Goal: Transaction & Acquisition: Purchase product/service

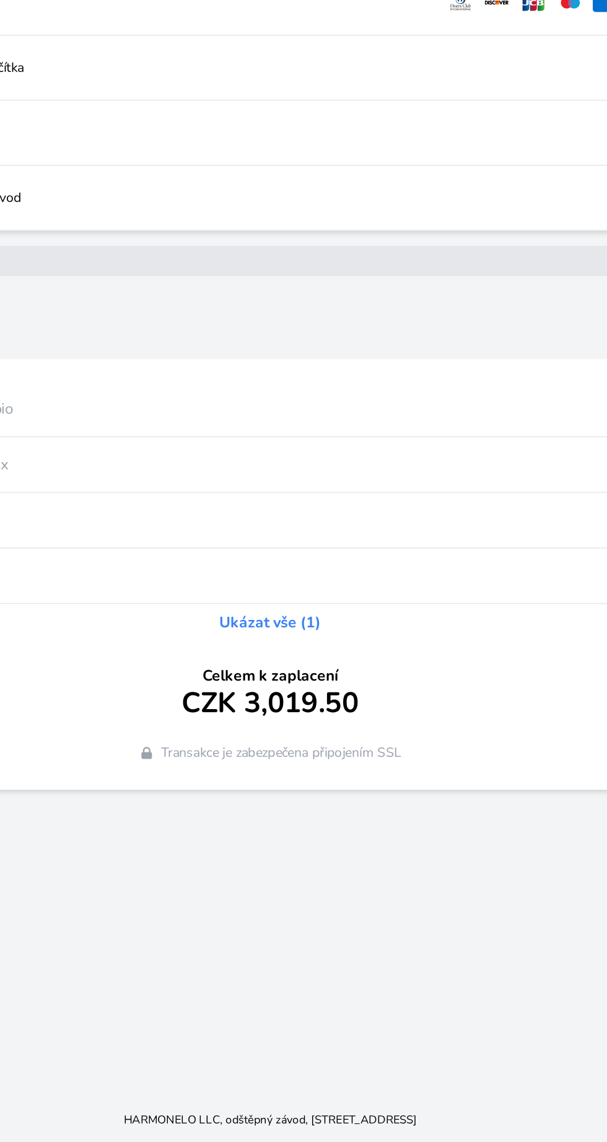
scroll to position [4, 0]
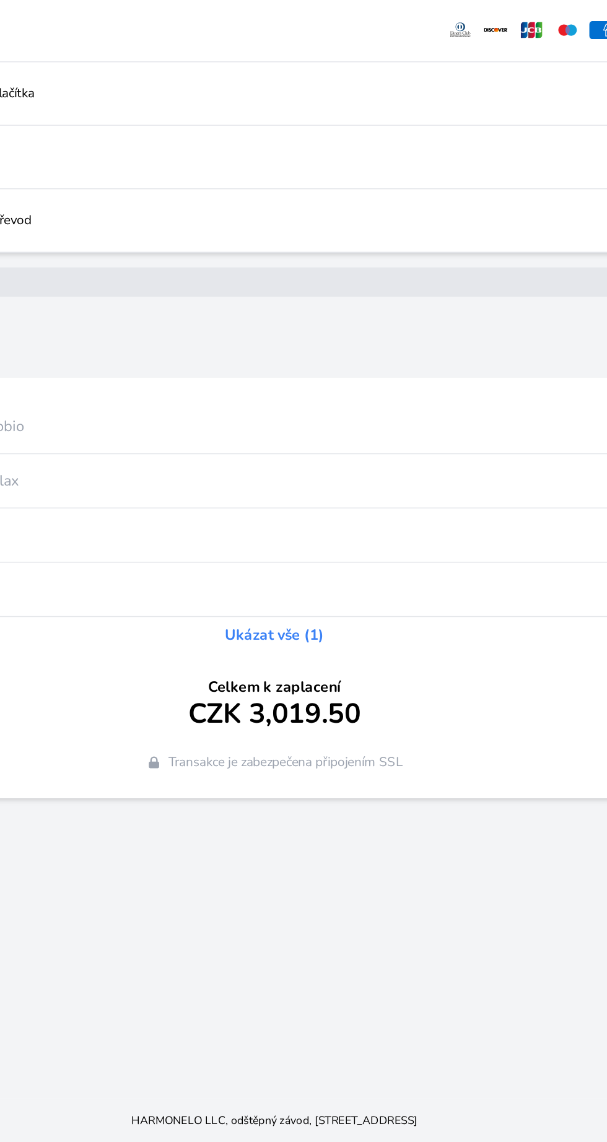
click at [319, 865] on span "CZK 3,019.50" at bounding box center [303, 854] width 116 height 22
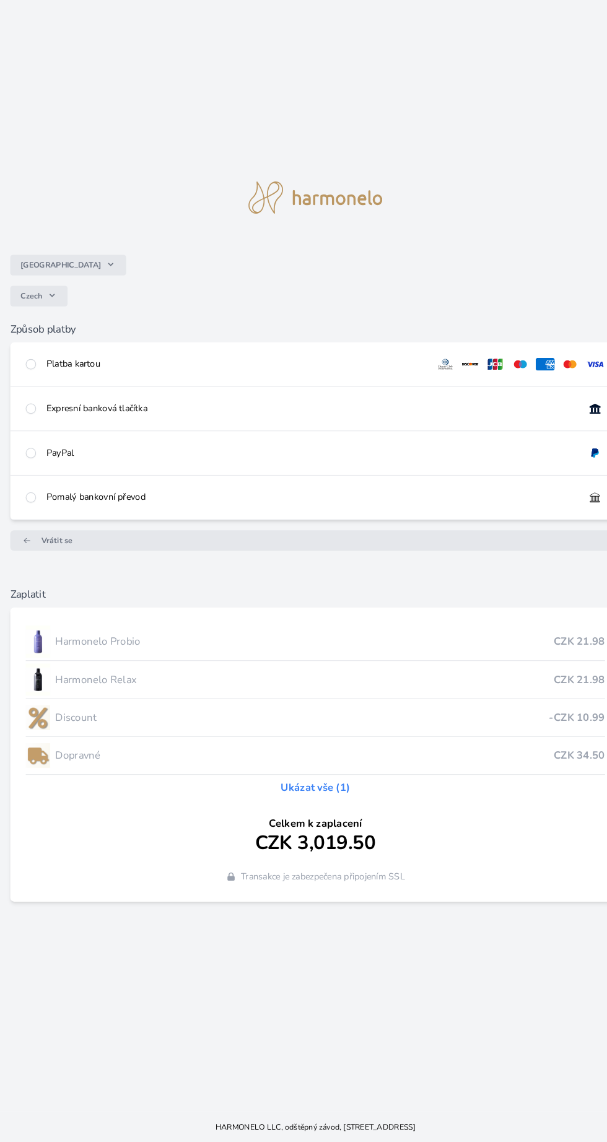
scroll to position [4, 0]
click at [30, 398] on input "radio" at bounding box center [30, 393] width 10 height 10
radio input "true"
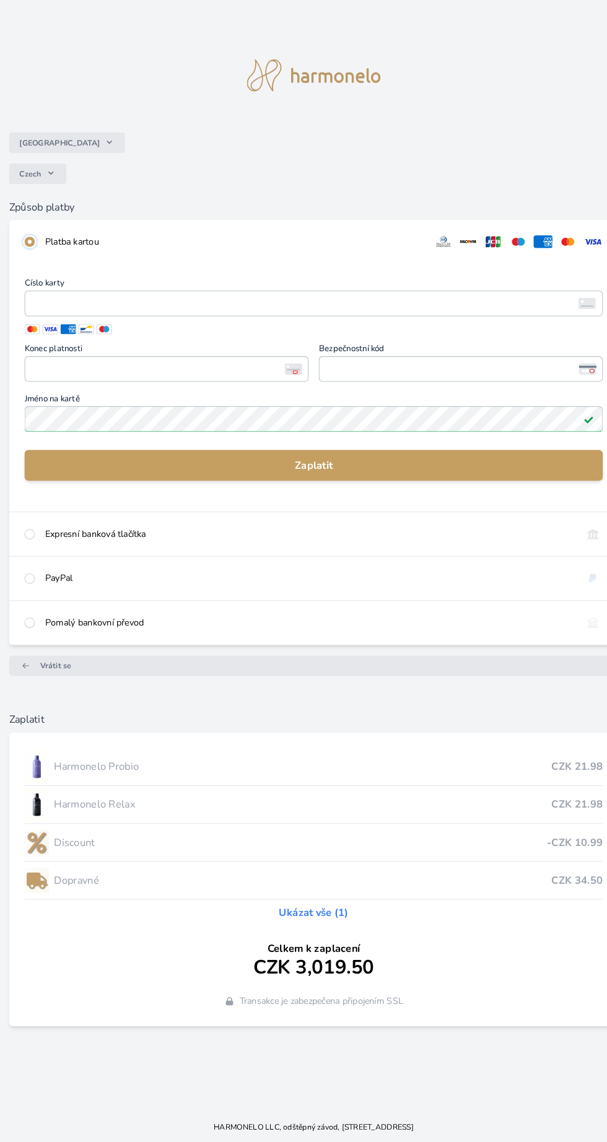
scroll to position [0, 0]
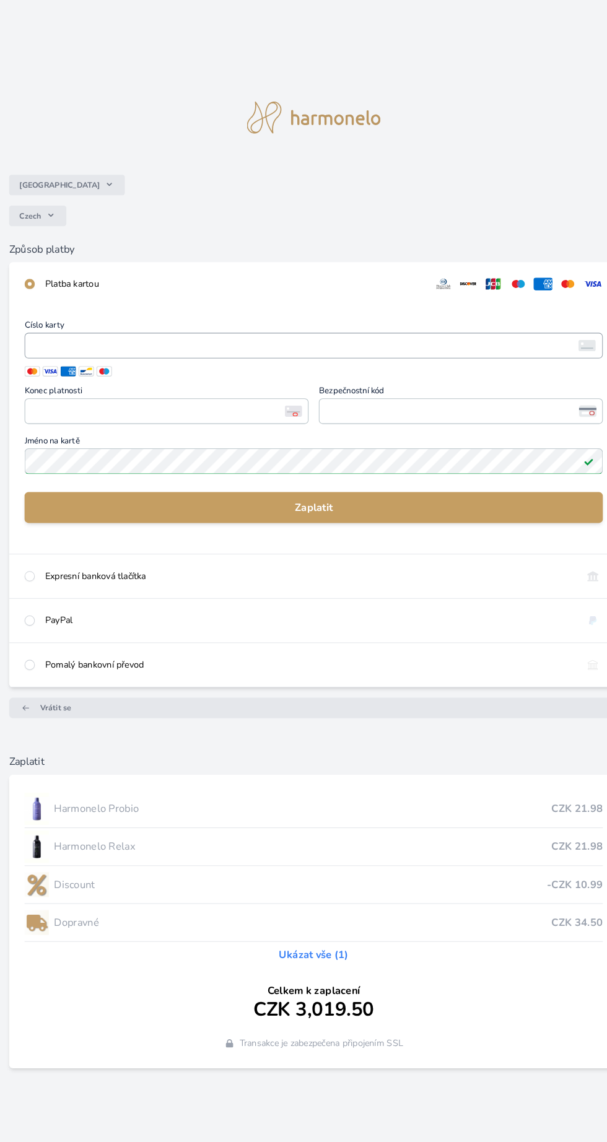
click at [162, 342] on iframe "<p>Your browser does not support iframes.</p>" at bounding box center [303, 332] width 546 height 17
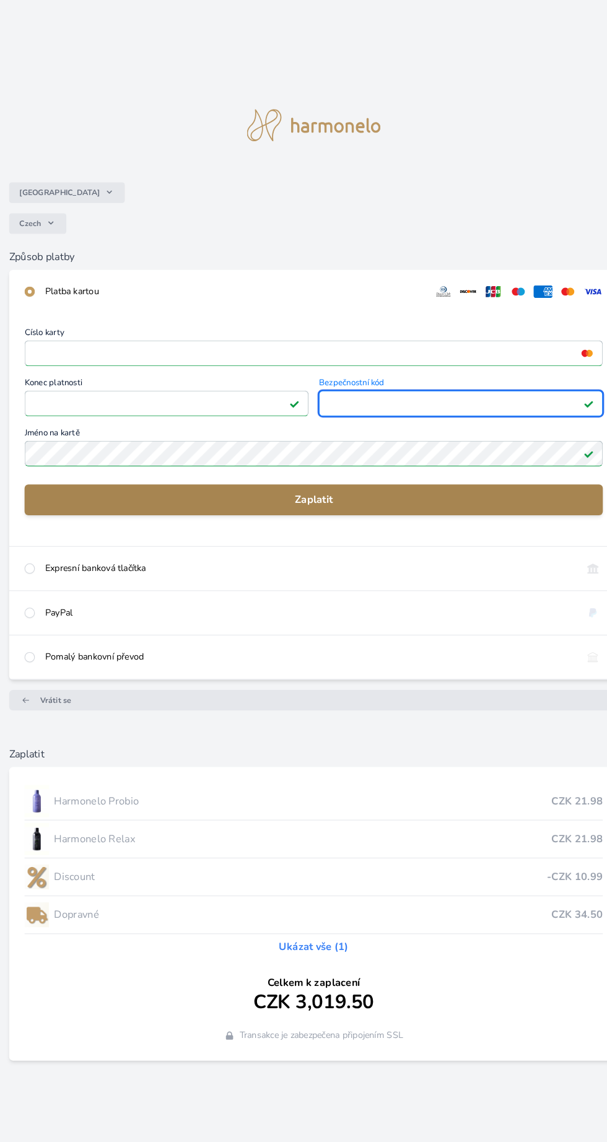
click at [326, 489] on span "Zaplatit" at bounding box center [303, 481] width 537 height 15
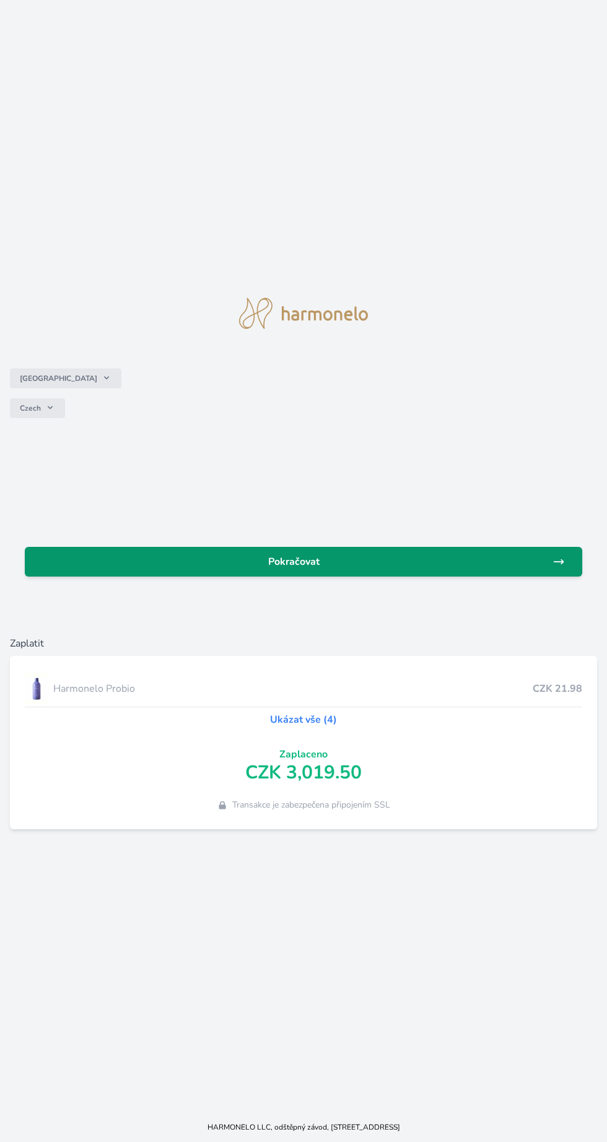
click at [344, 569] on span "Pokračovat" at bounding box center [294, 561] width 518 height 15
